Goal: Use online tool/utility: Utilize a website feature to perform a specific function

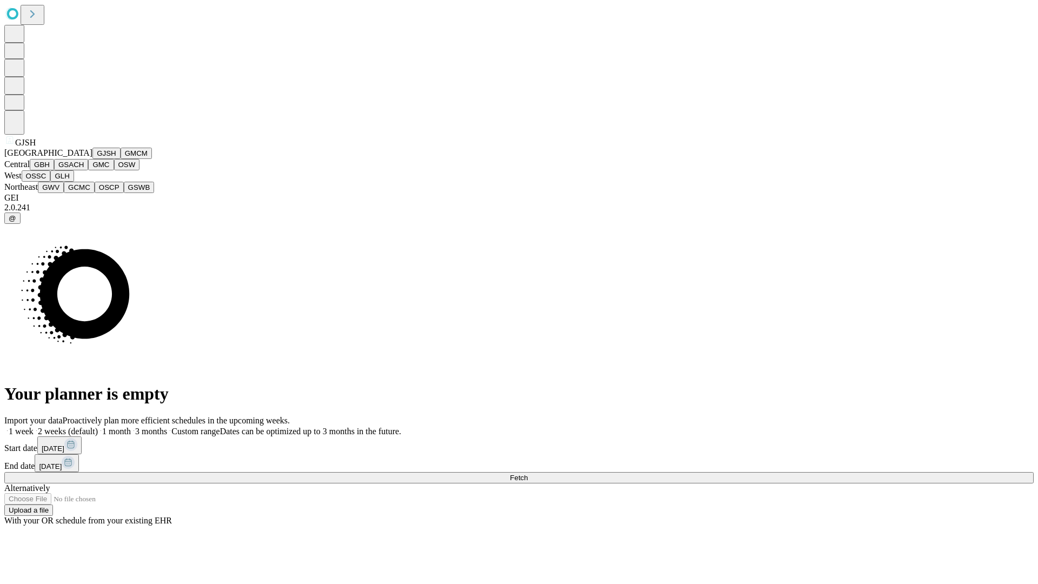
click at [92, 159] on button "GJSH" at bounding box center [106, 153] width 28 height 11
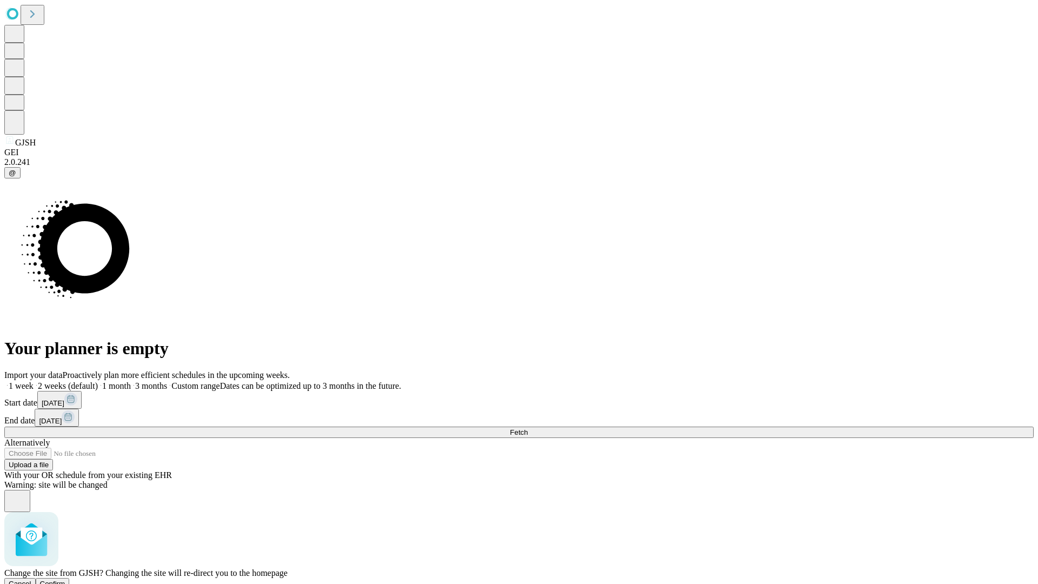
click at [65, 579] on span "Confirm" at bounding box center [52, 583] width 25 height 8
click at [131, 381] on label "1 month" at bounding box center [114, 385] width 33 height 9
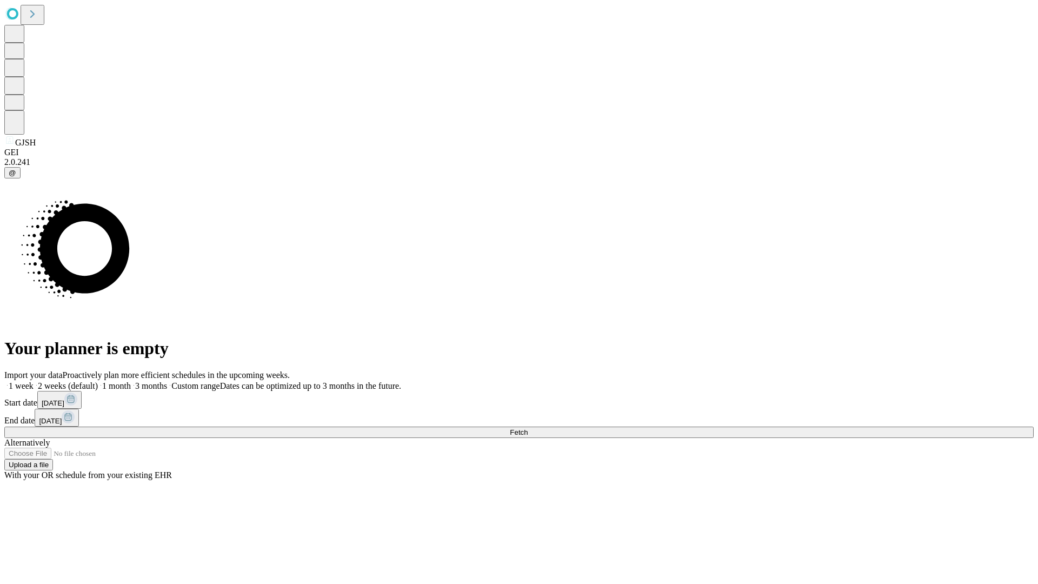
click at [527, 428] on span "Fetch" at bounding box center [519, 432] width 18 height 8
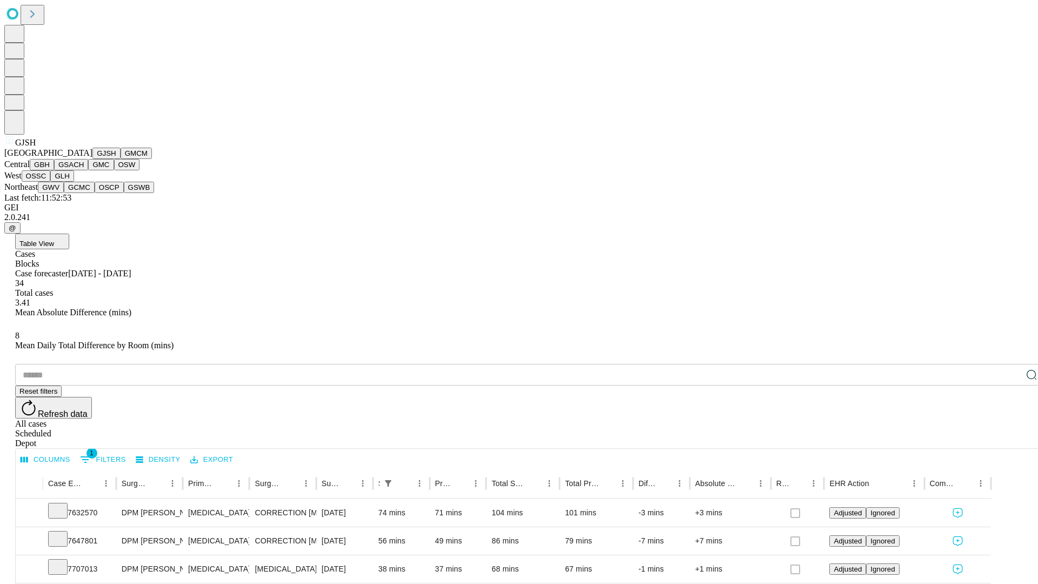
click at [121, 159] on button "GMCM" at bounding box center [136, 153] width 31 height 11
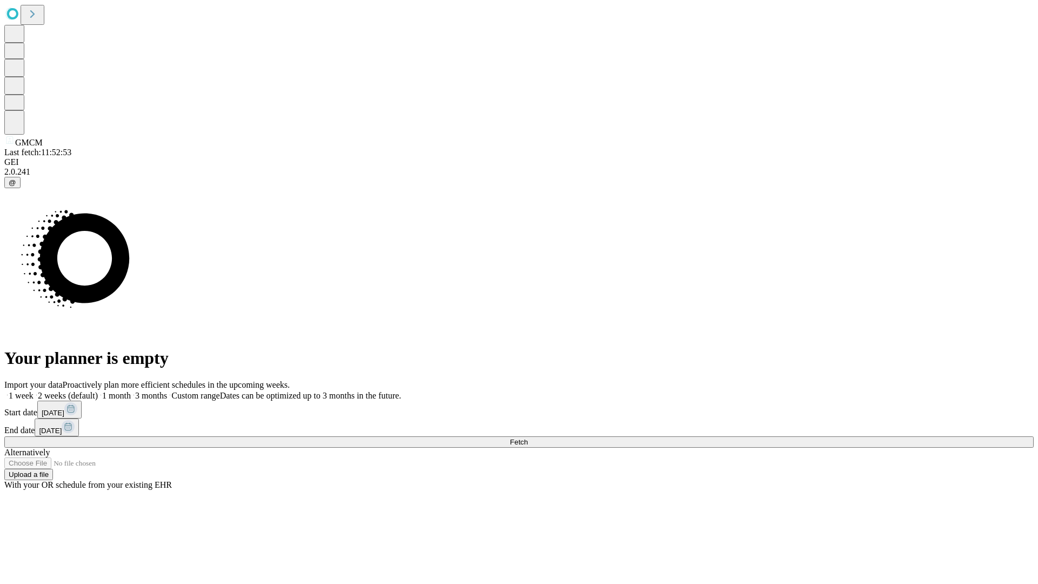
click at [131, 391] on label "1 month" at bounding box center [114, 395] width 33 height 9
click at [527, 438] on span "Fetch" at bounding box center [519, 442] width 18 height 8
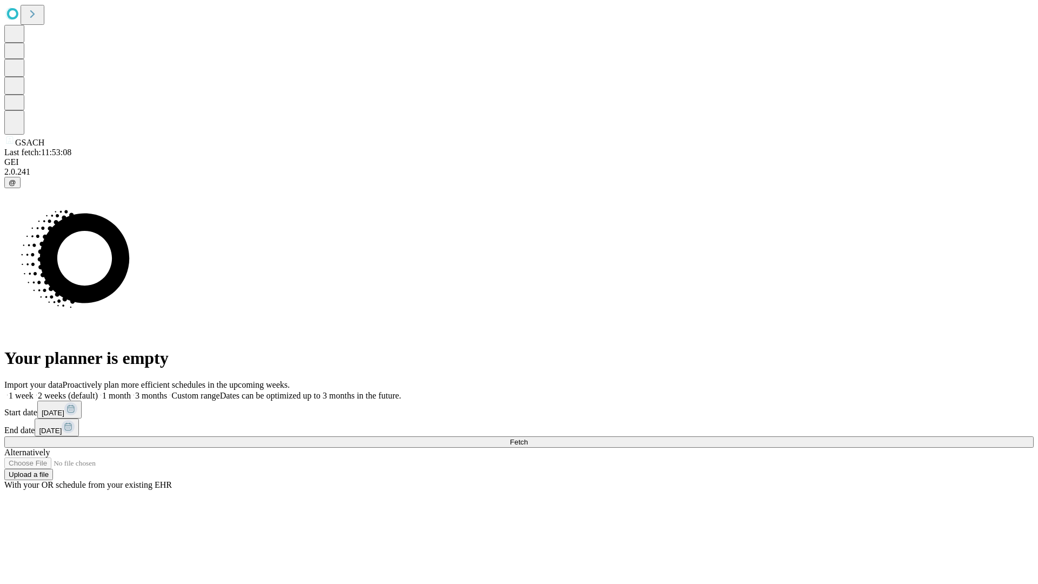
click at [527, 438] on span "Fetch" at bounding box center [519, 442] width 18 height 8
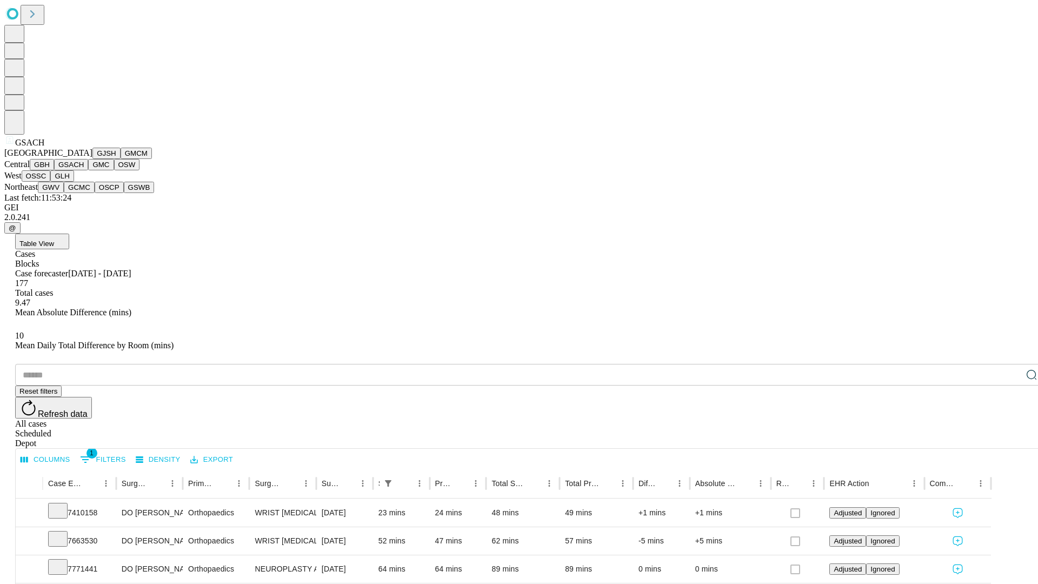
click at [88, 170] on button "GMC" at bounding box center [100, 164] width 25 height 11
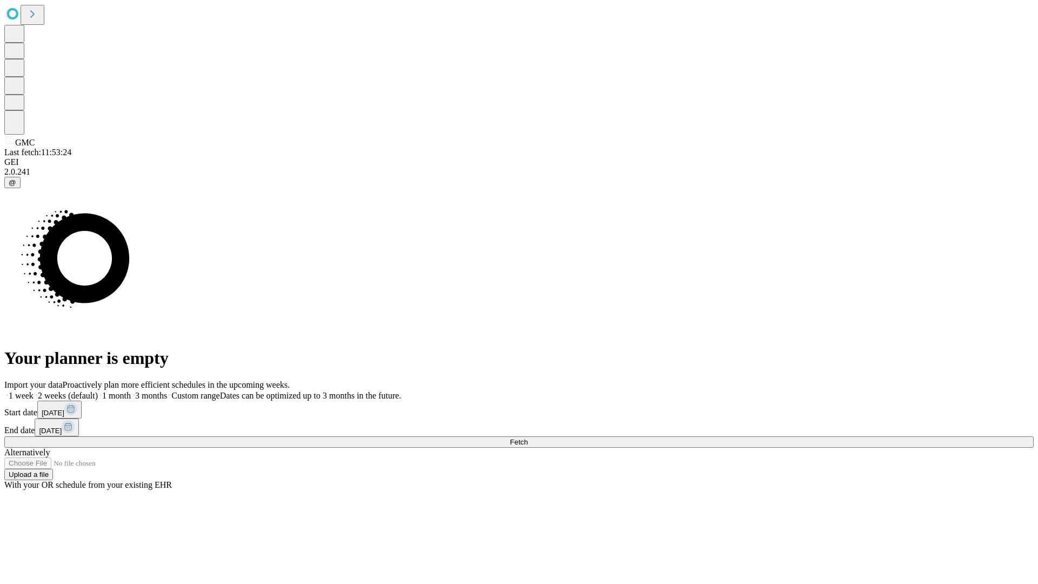
click at [131, 391] on label "1 month" at bounding box center [114, 395] width 33 height 9
click at [527, 438] on span "Fetch" at bounding box center [519, 442] width 18 height 8
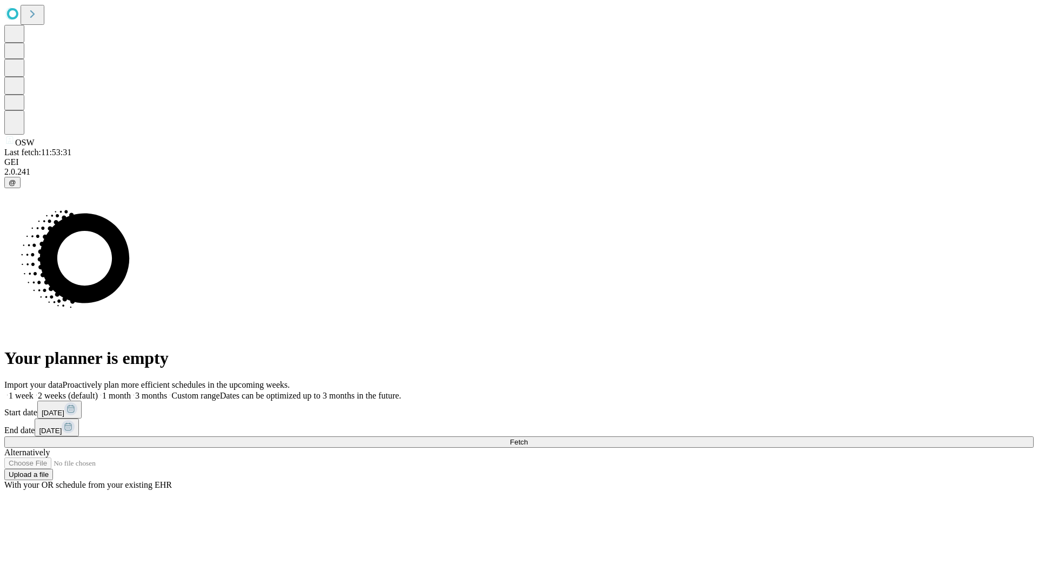
click at [131, 391] on label "1 month" at bounding box center [114, 395] width 33 height 9
click at [527, 438] on span "Fetch" at bounding box center [519, 442] width 18 height 8
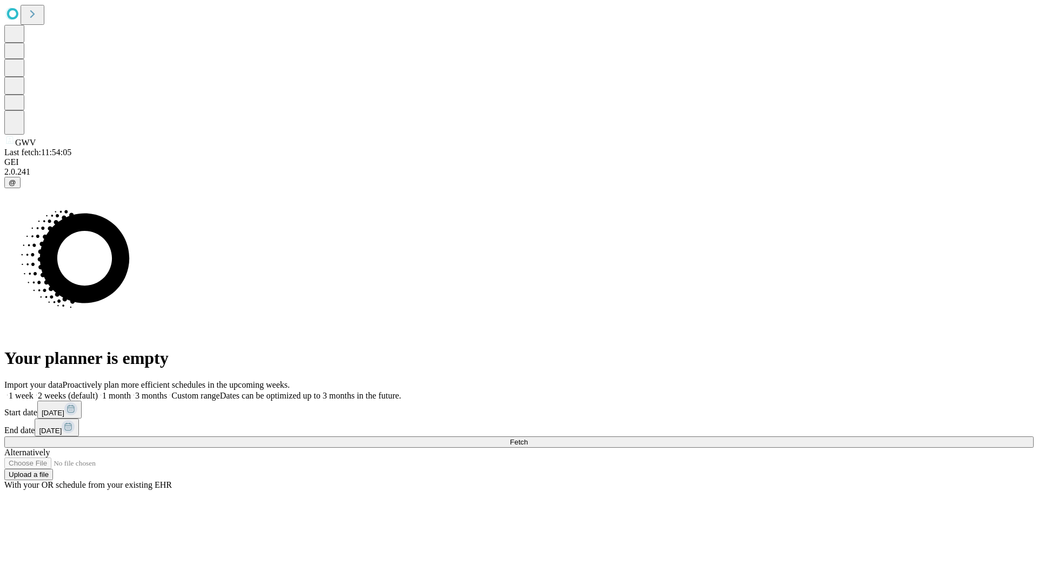
click at [527, 438] on span "Fetch" at bounding box center [519, 442] width 18 height 8
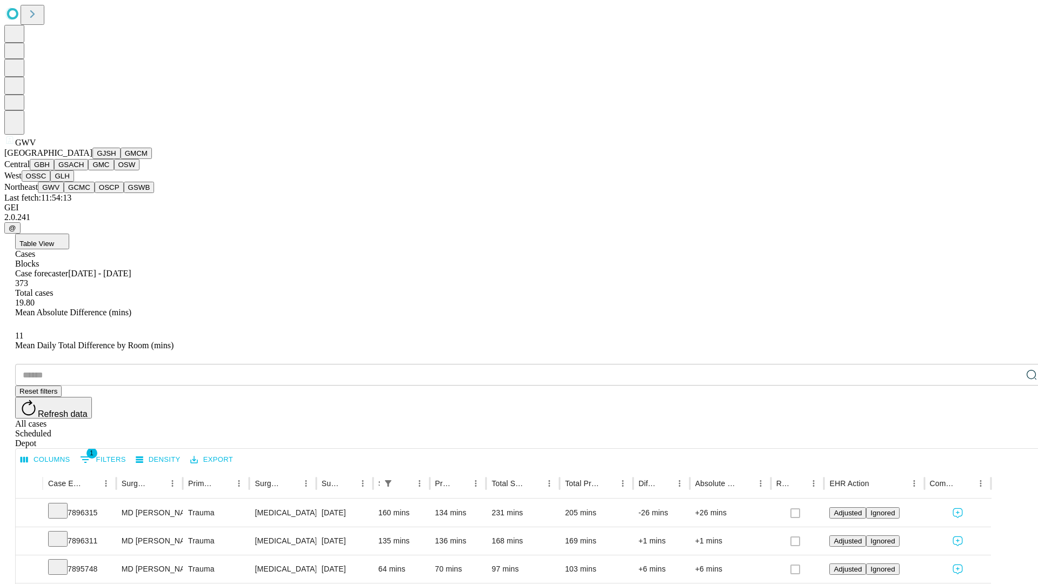
click at [84, 193] on button "GCMC" at bounding box center [79, 187] width 31 height 11
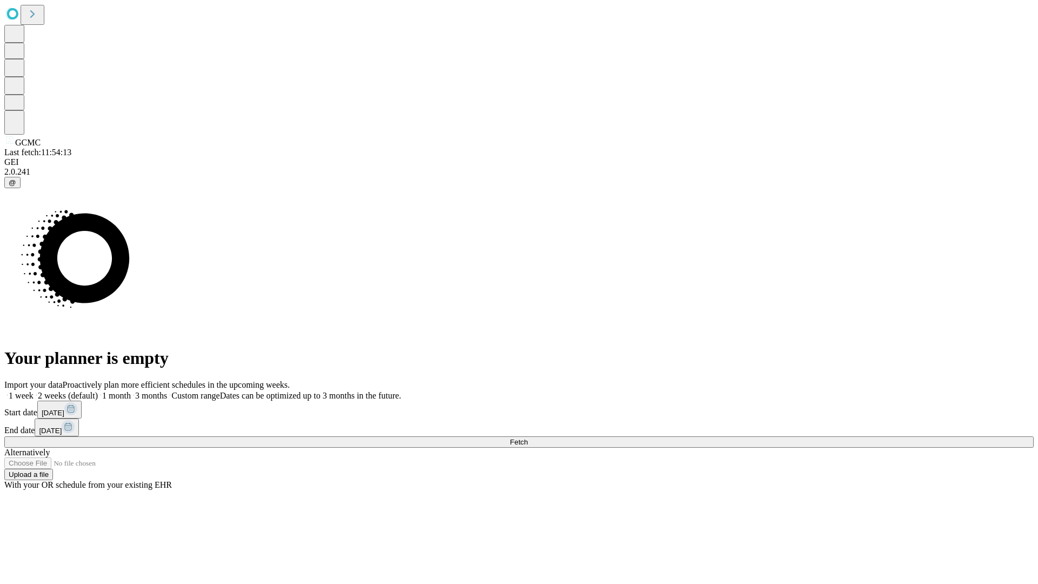
click at [131, 391] on label "1 month" at bounding box center [114, 395] width 33 height 9
click at [527, 438] on span "Fetch" at bounding box center [519, 442] width 18 height 8
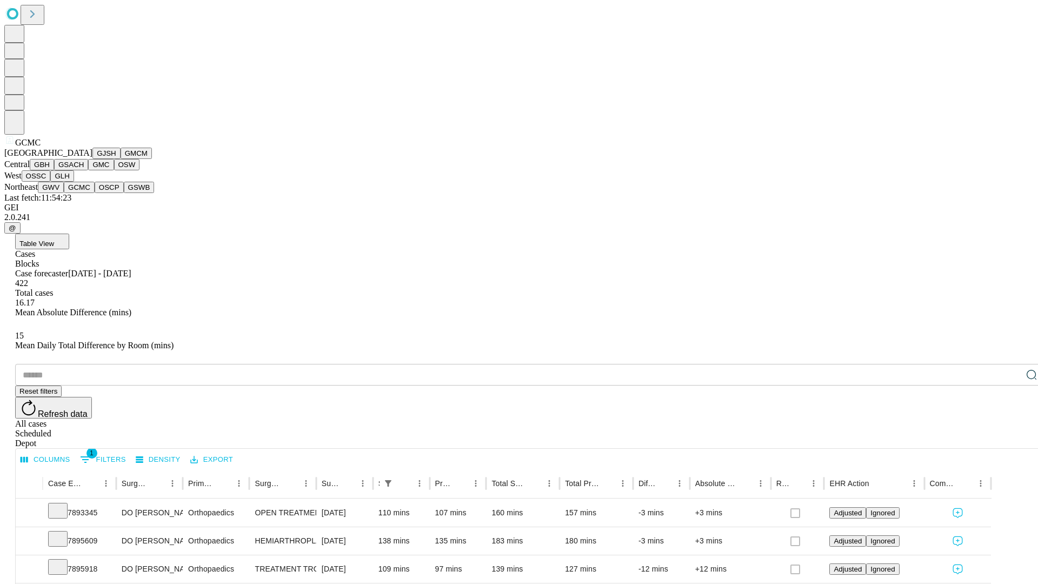
click at [95, 193] on button "OSCP" at bounding box center [109, 187] width 29 height 11
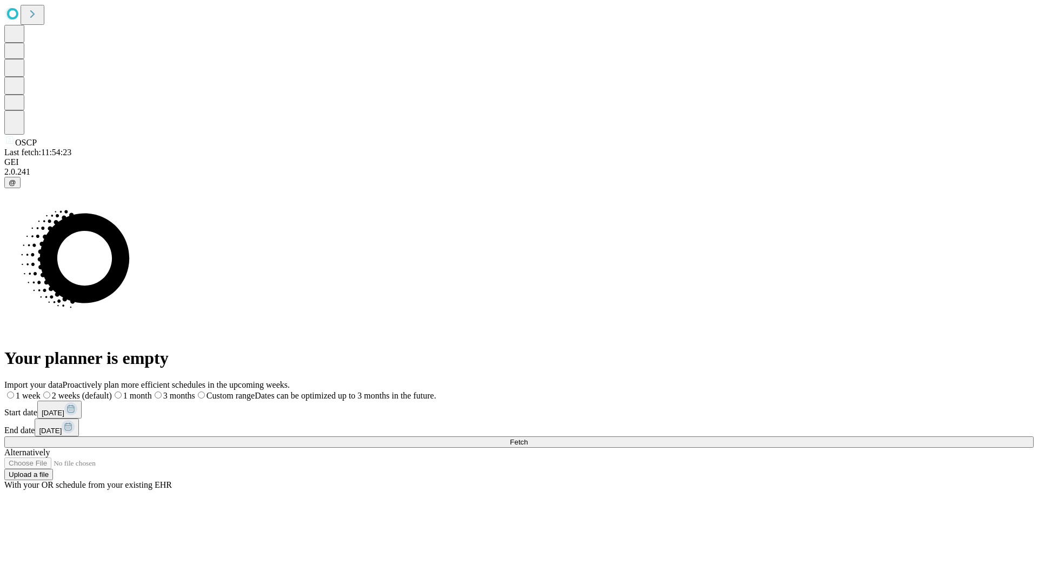
click at [152, 391] on label "1 month" at bounding box center [132, 395] width 40 height 9
click at [527, 438] on span "Fetch" at bounding box center [519, 442] width 18 height 8
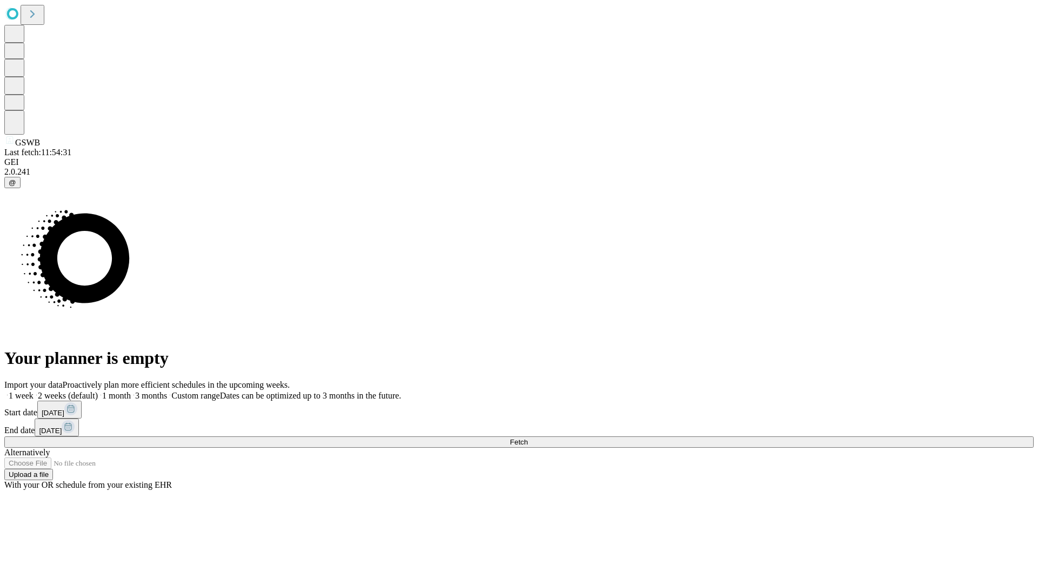
click at [131, 391] on label "1 month" at bounding box center [114, 395] width 33 height 9
click at [527, 438] on span "Fetch" at bounding box center [519, 442] width 18 height 8
